Goal: Task Accomplishment & Management: Manage account settings

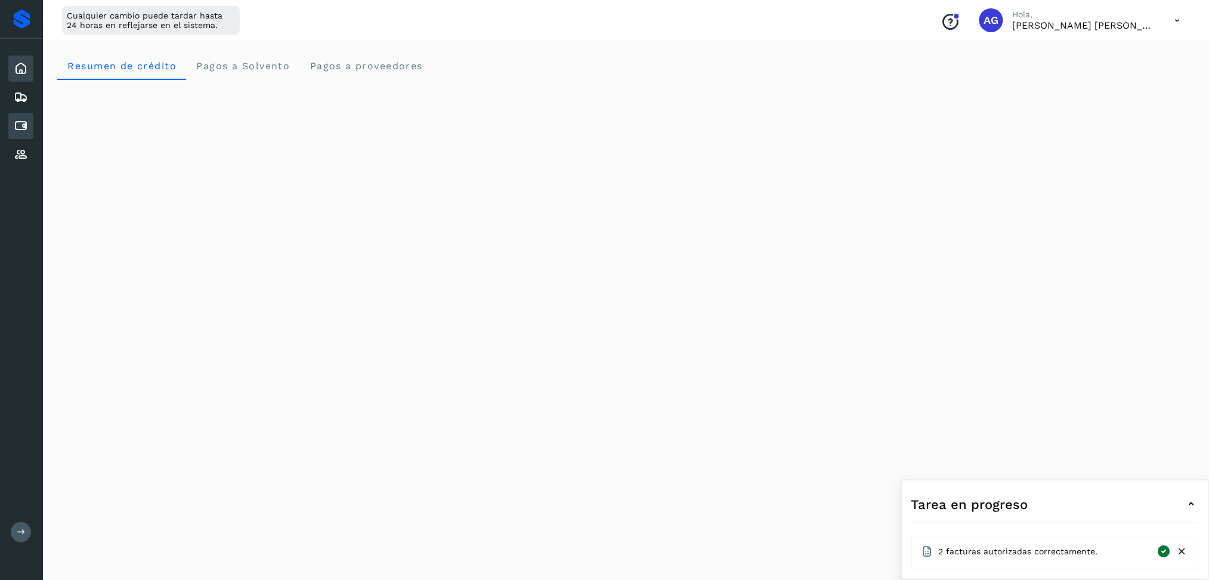
click at [23, 124] on icon at bounding box center [21, 126] width 14 height 14
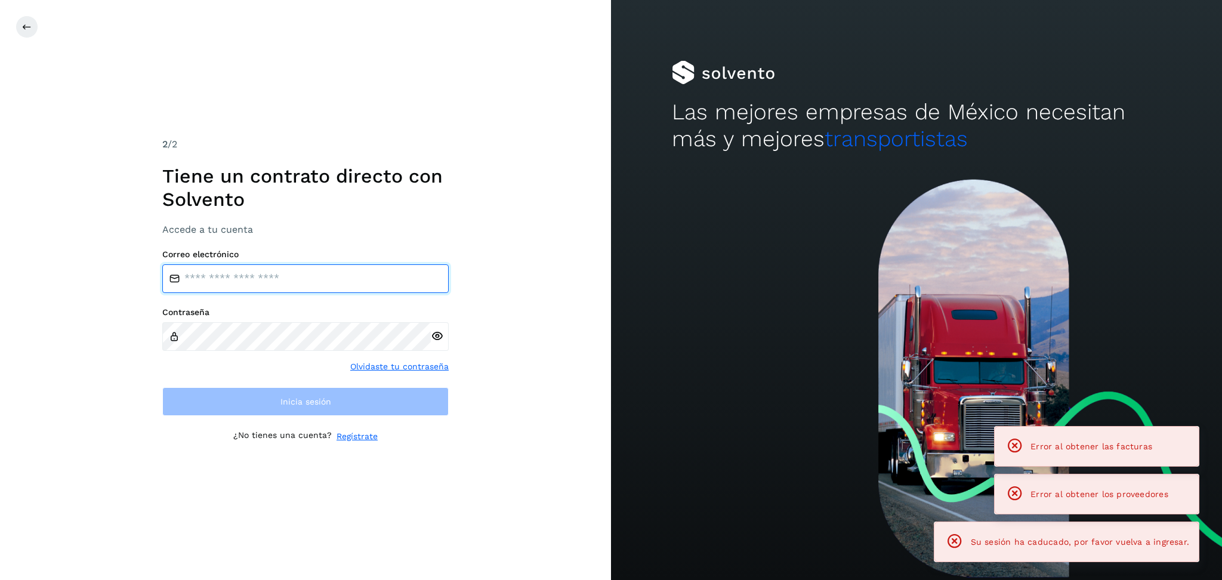
type input "**********"
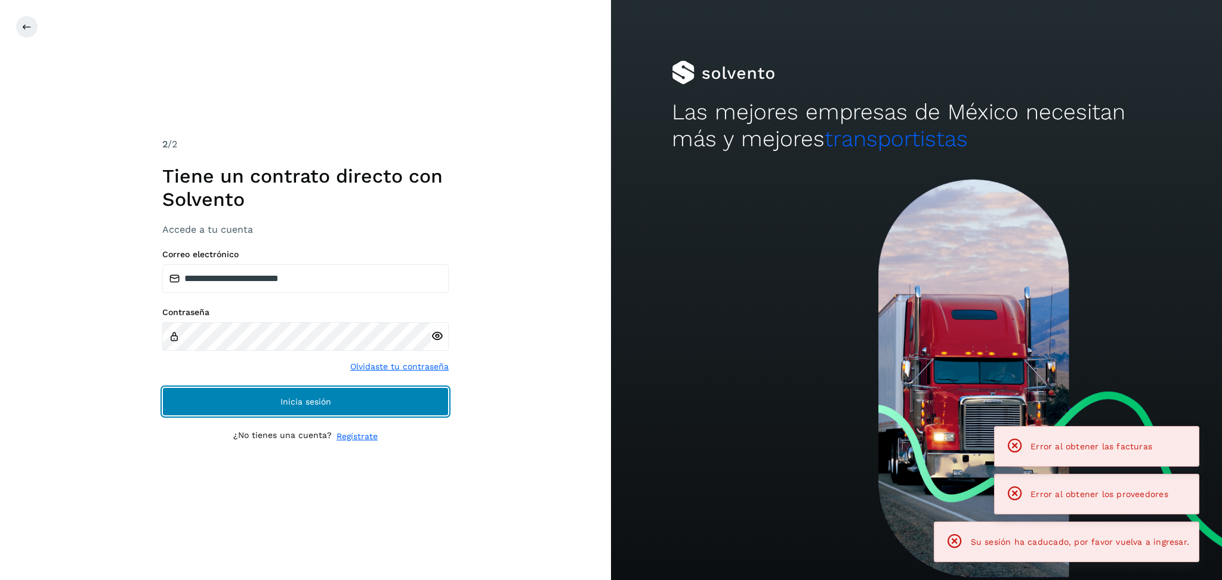
click at [360, 409] on button "Inicia sesión" at bounding box center [305, 401] width 286 height 29
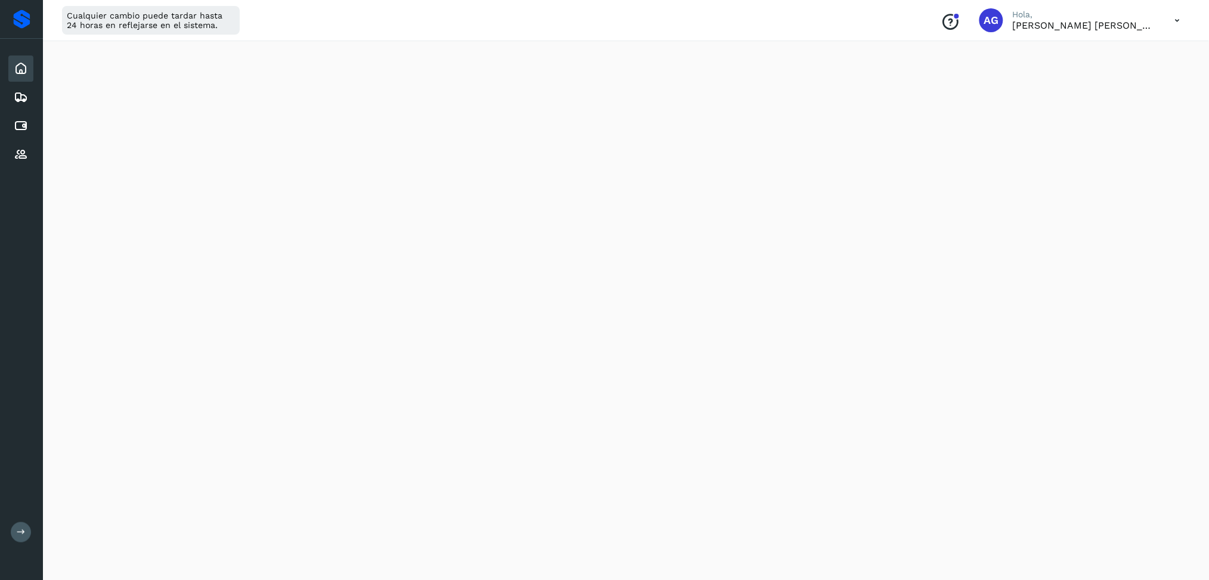
scroll to position [159, 0]
click at [12, 119] on div "Cuentas por pagar" at bounding box center [20, 126] width 25 height 26
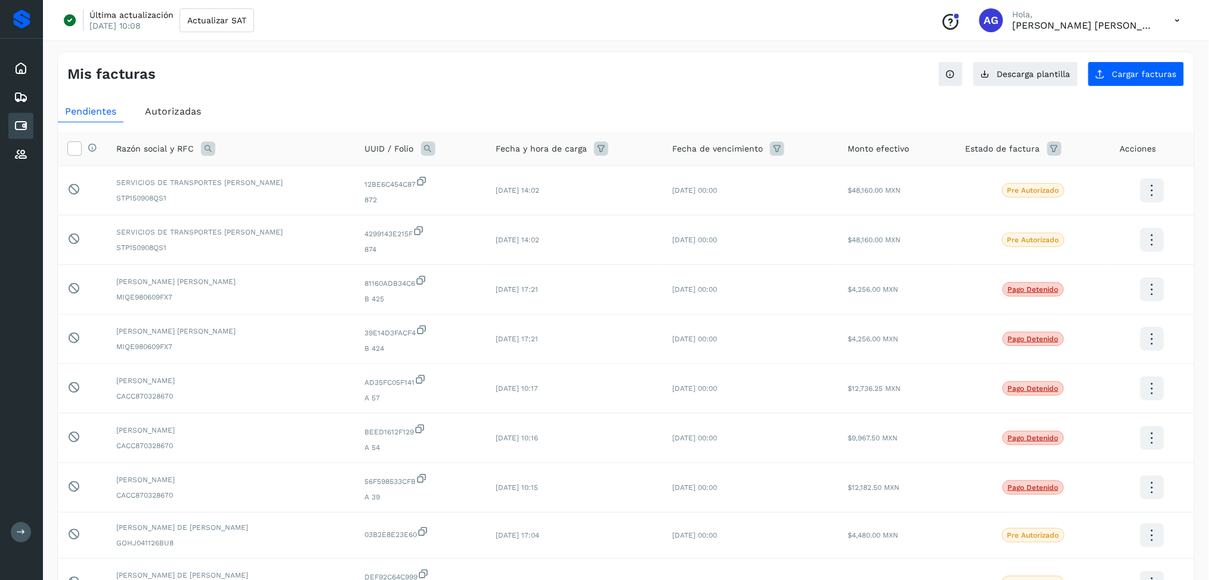
click at [182, 117] on div "Autorizadas" at bounding box center [173, 111] width 70 height 21
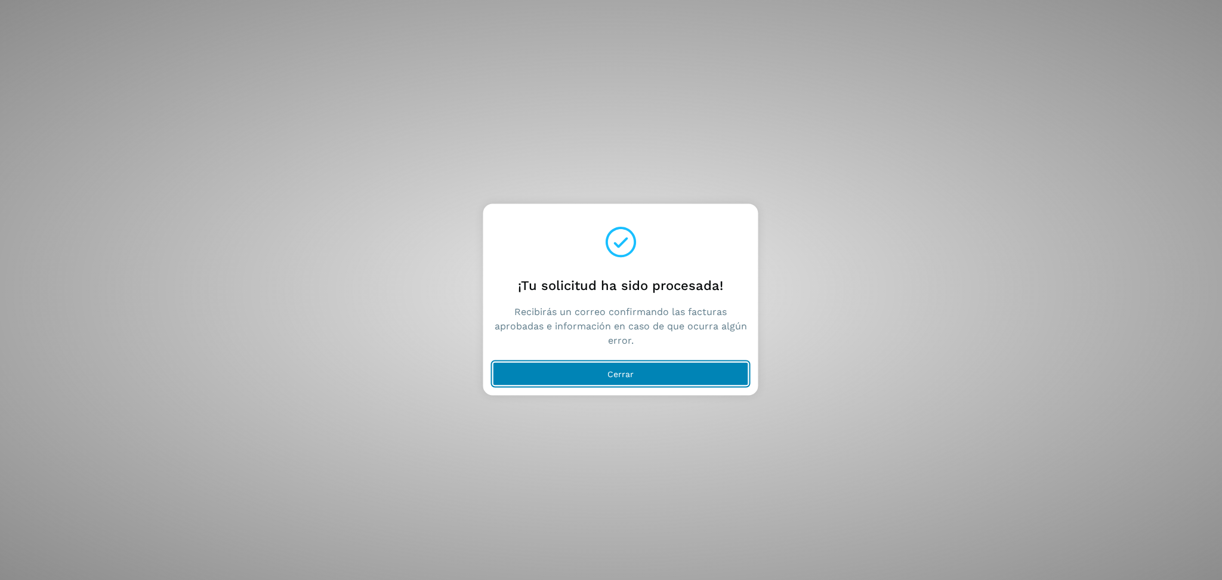
click at [674, 378] on button "Cerrar" at bounding box center [621, 374] width 256 height 24
click at [654, 375] on button "Cerrar" at bounding box center [621, 374] width 256 height 24
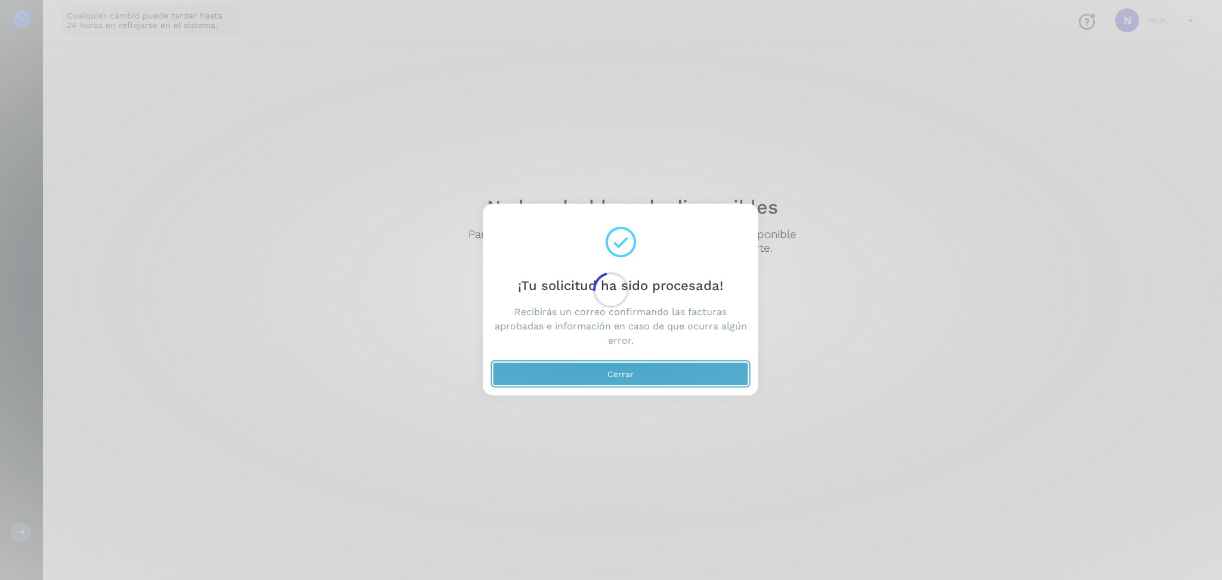
click at [666, 369] on button "Cerrar" at bounding box center [621, 374] width 256 height 24
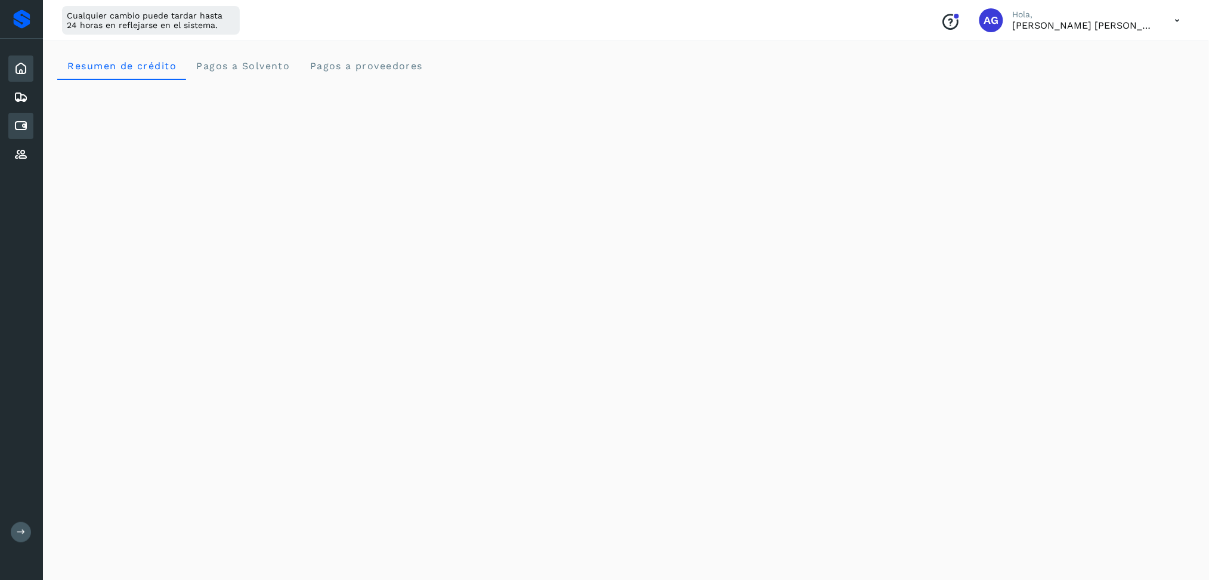
click at [23, 132] on div "Cuentas por pagar" at bounding box center [20, 126] width 25 height 26
click at [23, 532] on icon at bounding box center [21, 531] width 9 height 9
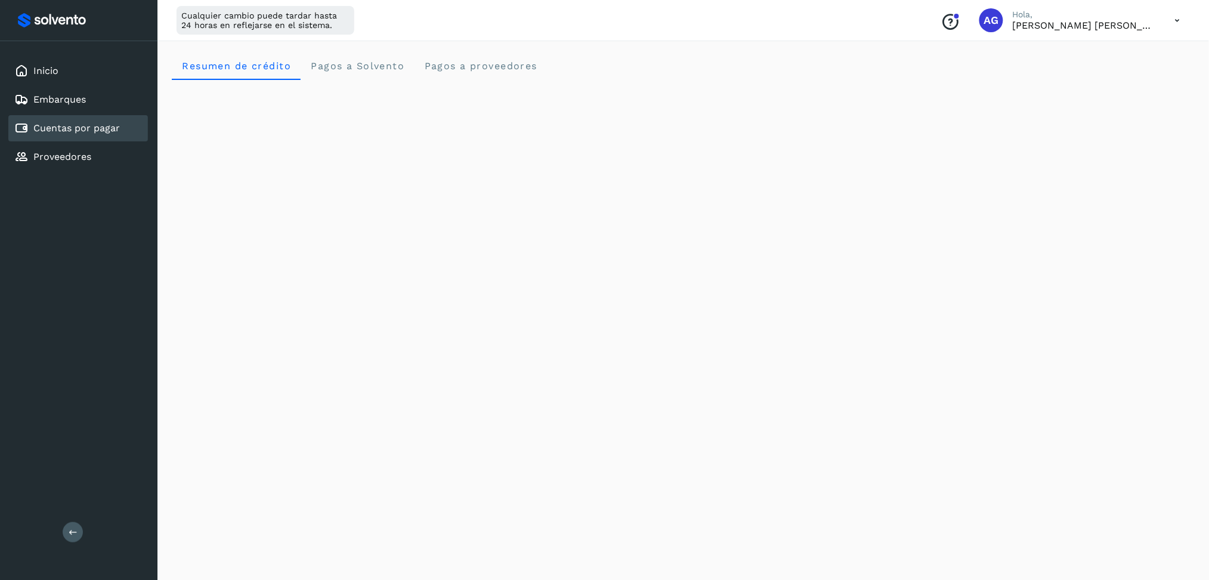
click at [82, 128] on link "Cuentas por pagar" at bounding box center [76, 127] width 87 height 11
